Goal: Transaction & Acquisition: Book appointment/travel/reservation

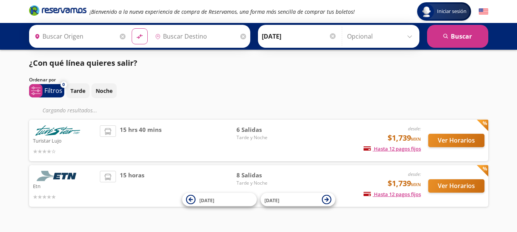
type input "[GEOGRAPHIC_DATA], [GEOGRAPHIC_DATA]"
type input "[GEOGRAPHIC_DATA], [GEOGRAPHIC_DATA][PERSON_NAME]"
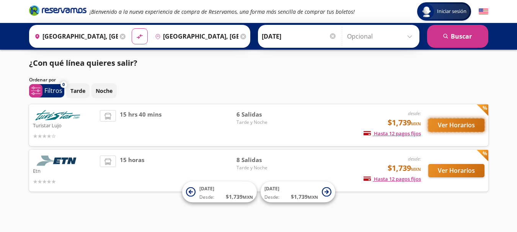
click at [456, 124] on button "Ver Horarios" at bounding box center [456, 125] width 56 height 13
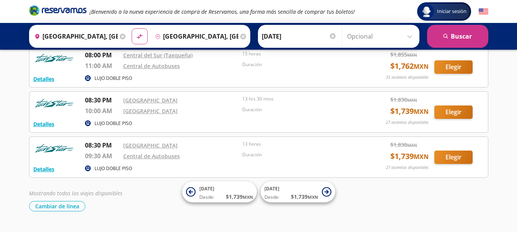
scroll to position [198, 0]
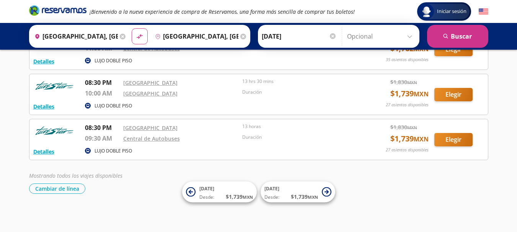
drag, startPoint x: 389, startPoint y: 127, endPoint x: 447, endPoint y: 134, distance: 58.1
click at [420, 128] on div "$ 1,830 MXN" at bounding box center [409, 127] width 38 height 8
click at [451, 139] on button "Elegir" at bounding box center [453, 139] width 38 height 13
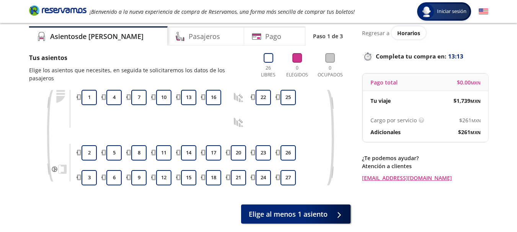
scroll to position [38, 0]
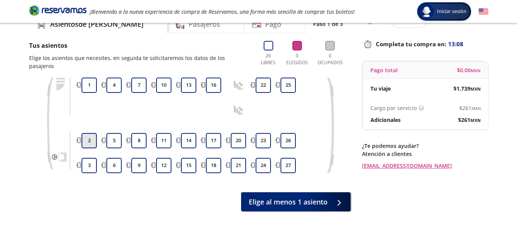
click at [94, 133] on button "2" at bounding box center [89, 140] width 15 height 15
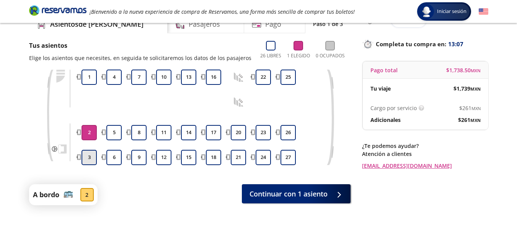
click at [92, 155] on button "3" at bounding box center [89, 157] width 15 height 15
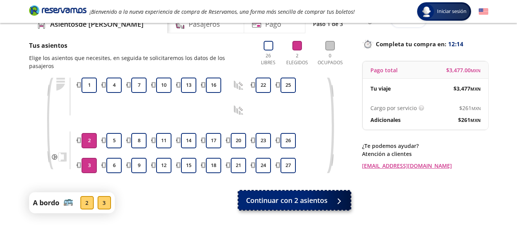
click at [297, 196] on span "Continuar con 2 asientos" at bounding box center [287, 201] width 82 height 10
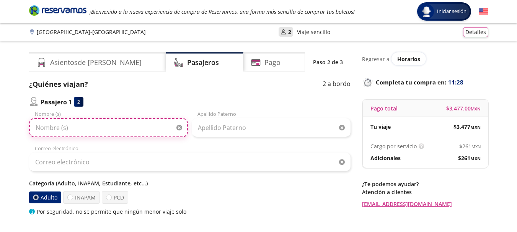
click at [113, 132] on input "Nombre (s)" at bounding box center [108, 127] width 159 height 19
type input "[PERSON_NAME]"
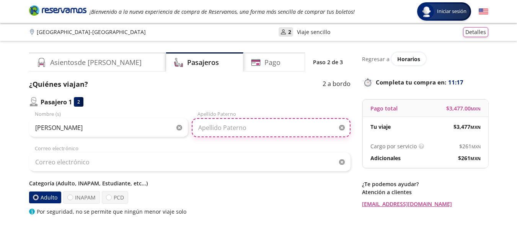
click at [250, 129] on input "Apellido Paterno" at bounding box center [271, 127] width 159 height 19
type input "d"
type input "[PERSON_NAME]"
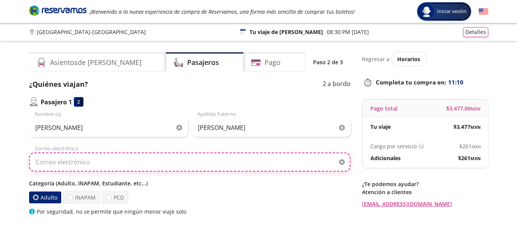
click at [209, 170] on input "Correo electrónico" at bounding box center [190, 162] width 322 height 19
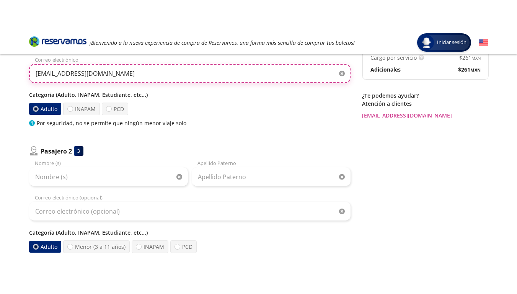
scroll to position [127, 0]
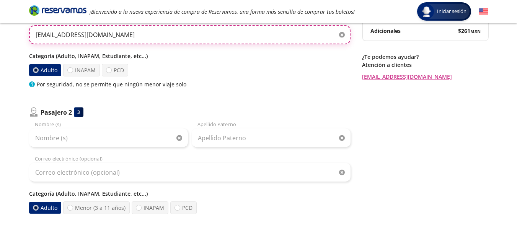
type input "[EMAIL_ADDRESS][DOMAIN_NAME]"
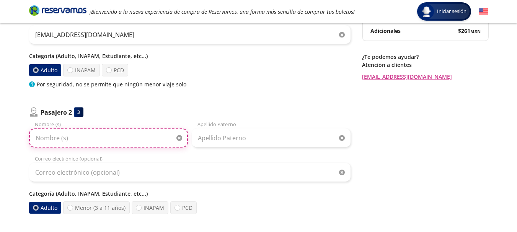
click at [120, 142] on input "Nombre (s)" at bounding box center [108, 138] width 159 height 19
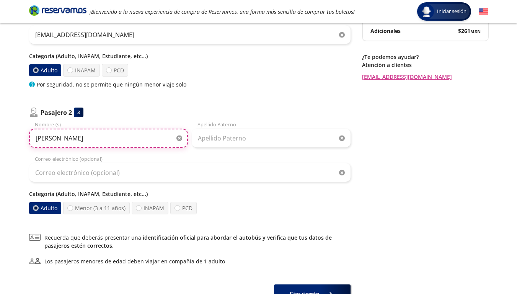
click at [36, 141] on input "[PERSON_NAME]" at bounding box center [108, 138] width 159 height 19
type input "[PERSON_NAME] [PERSON_NAME]"
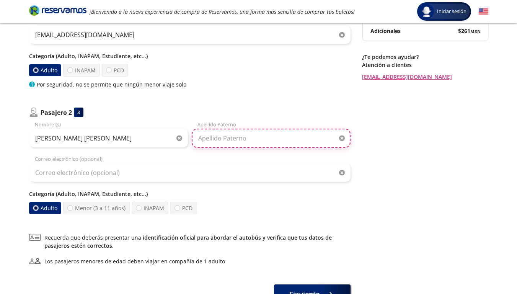
click at [232, 142] on input "Apellido Paterno" at bounding box center [271, 138] width 159 height 19
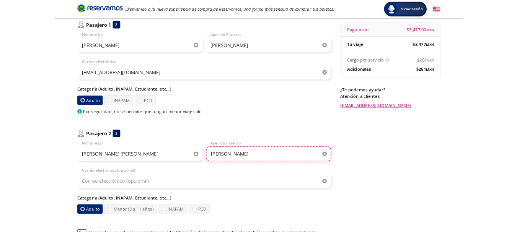
scroll to position [64, 0]
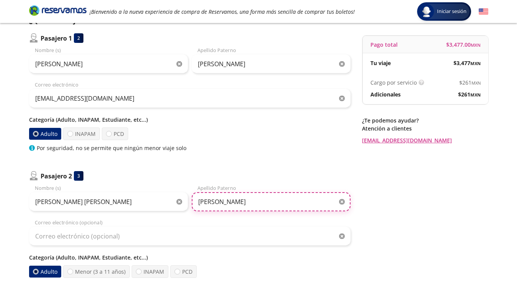
type input "[PERSON_NAME]"
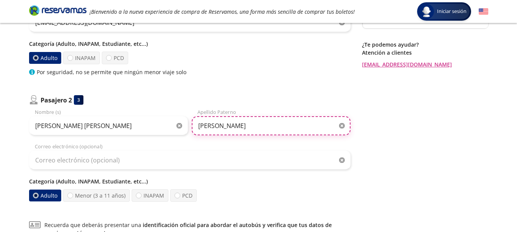
scroll to position [140, 0]
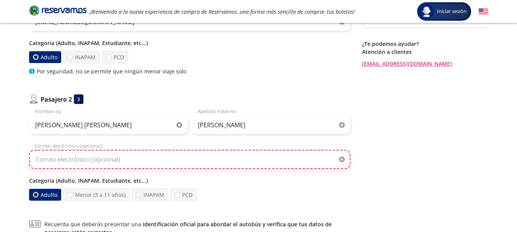
click at [202, 150] on input "Correo electrónico (opcional)" at bounding box center [190, 159] width 322 height 19
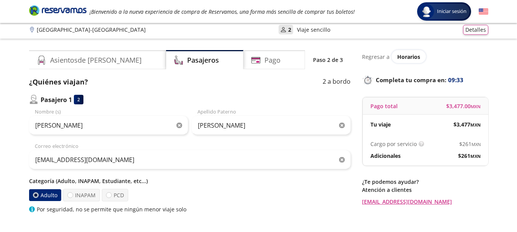
scroll to position [0, 0]
